Goal: Transaction & Acquisition: Purchase product/service

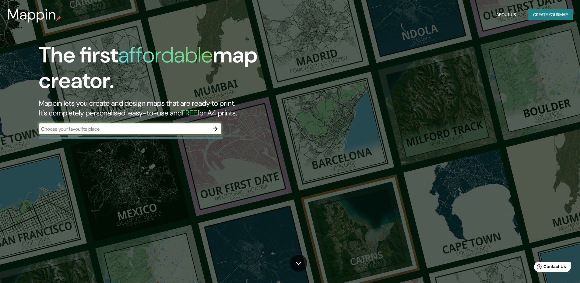
click at [197, 126] on input "text" at bounding box center [124, 129] width 171 height 7
type input "[GEOGRAPHIC_DATA]"
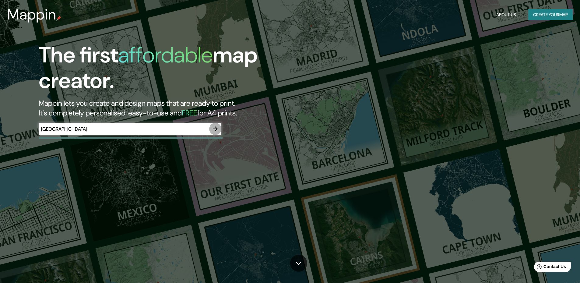
click at [218, 123] on button "button" at bounding box center [215, 129] width 12 height 12
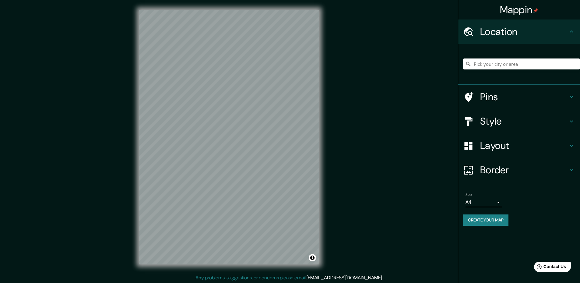
scroll to position [1, 0]
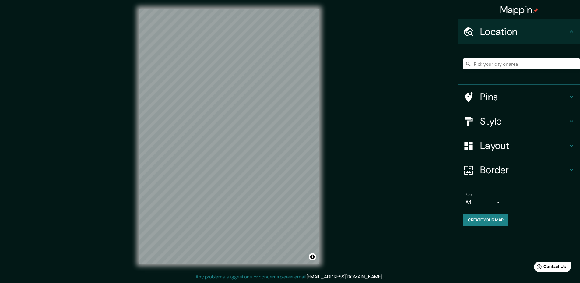
click at [520, 146] on h4 "Layout" at bounding box center [525, 146] width 88 height 12
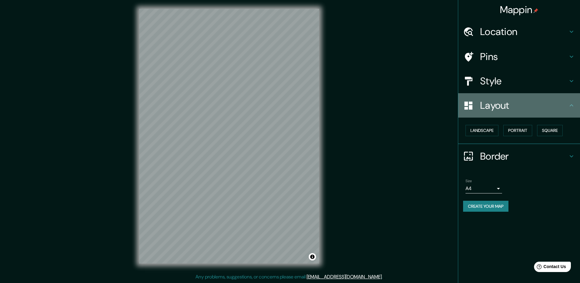
click at [539, 108] on h4 "Layout" at bounding box center [525, 105] width 88 height 12
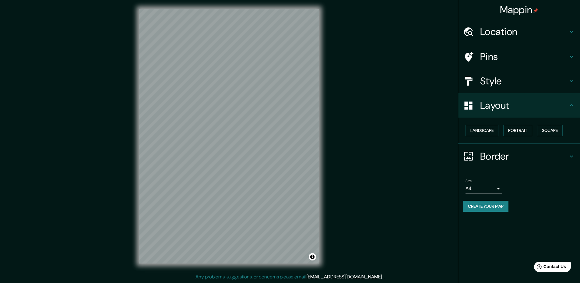
click at [530, 84] on h4 "Style" at bounding box center [525, 81] width 88 height 12
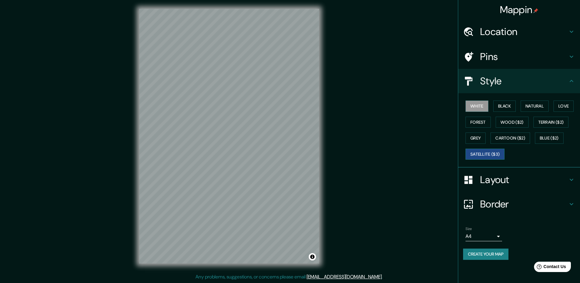
click at [498, 157] on button "Satellite ($3)" at bounding box center [485, 154] width 39 height 11
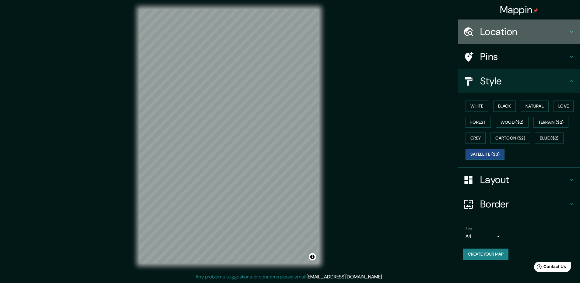
click at [523, 23] on div "Location" at bounding box center [520, 32] width 122 height 24
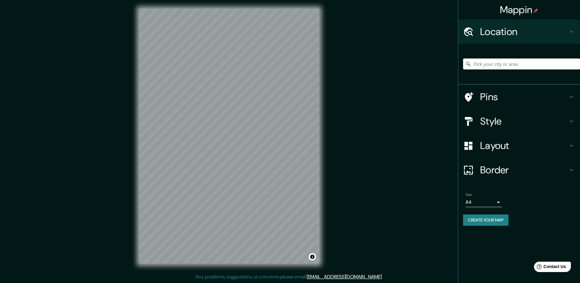
click at [513, 61] on input "Pick your city or area" at bounding box center [521, 64] width 117 height 11
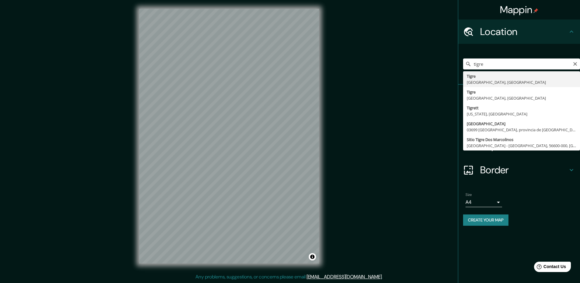
type input "[GEOGRAPHIC_DATA], [GEOGRAPHIC_DATA], [GEOGRAPHIC_DATA]"
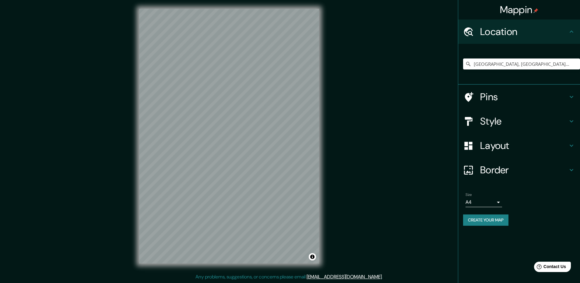
click at [534, 120] on h4 "Style" at bounding box center [525, 121] width 88 height 12
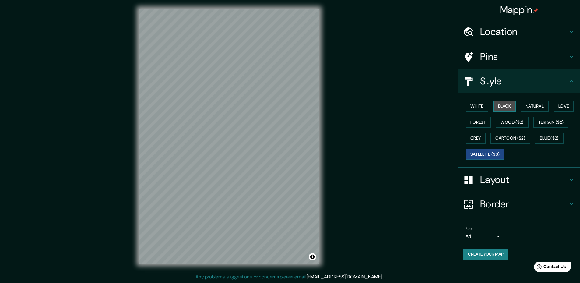
click at [502, 110] on button "Black" at bounding box center [505, 106] width 23 height 11
drag, startPoint x: 554, startPoint y: 123, endPoint x: 551, endPoint y: 124, distance: 3.1
click at [552, 123] on button "Terrain ($2)" at bounding box center [551, 122] width 35 height 11
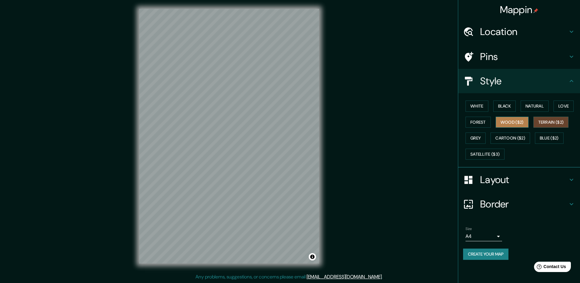
click at [512, 120] on button "Wood ($2)" at bounding box center [512, 122] width 33 height 11
click at [484, 122] on button "Forest" at bounding box center [478, 122] width 25 height 11
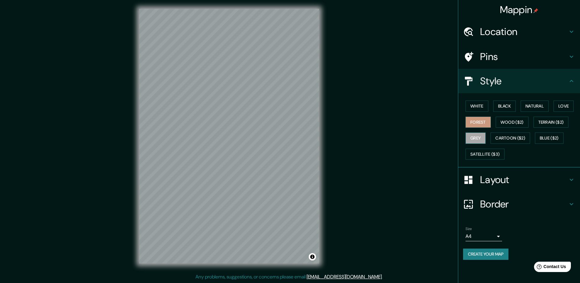
click at [468, 138] on button "Grey" at bounding box center [476, 138] width 20 height 11
click at [504, 105] on button "Black" at bounding box center [505, 106] width 23 height 11
click at [523, 204] on h4 "Border" at bounding box center [525, 204] width 88 height 12
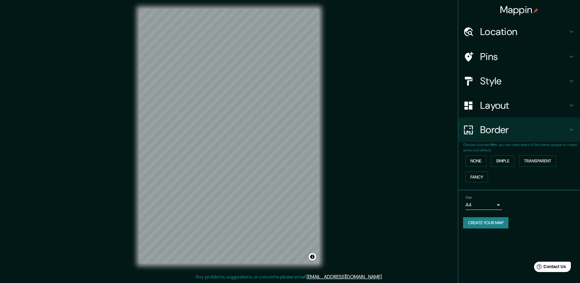
click at [550, 130] on h4 "Border" at bounding box center [525, 130] width 88 height 12
click at [496, 203] on body "Mappin Location [GEOGRAPHIC_DATA], [GEOGRAPHIC_DATA], [GEOGRAPHIC_DATA] Pins St…" at bounding box center [290, 140] width 580 height 283
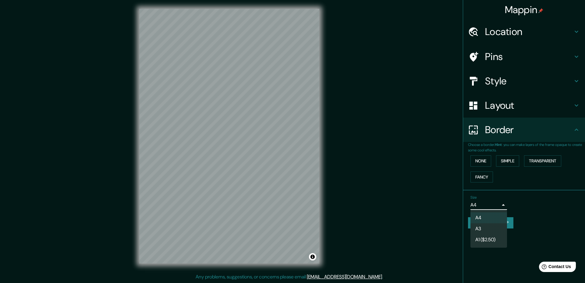
click at [531, 223] on div at bounding box center [292, 141] width 585 height 283
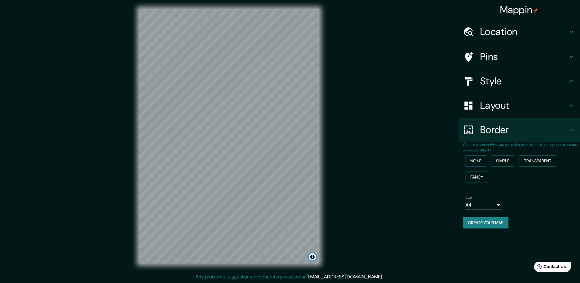
click at [255, 231] on div "© Mapbox © OpenStreetMap Improve this map" at bounding box center [229, 136] width 180 height 255
